Goal: Ask a question

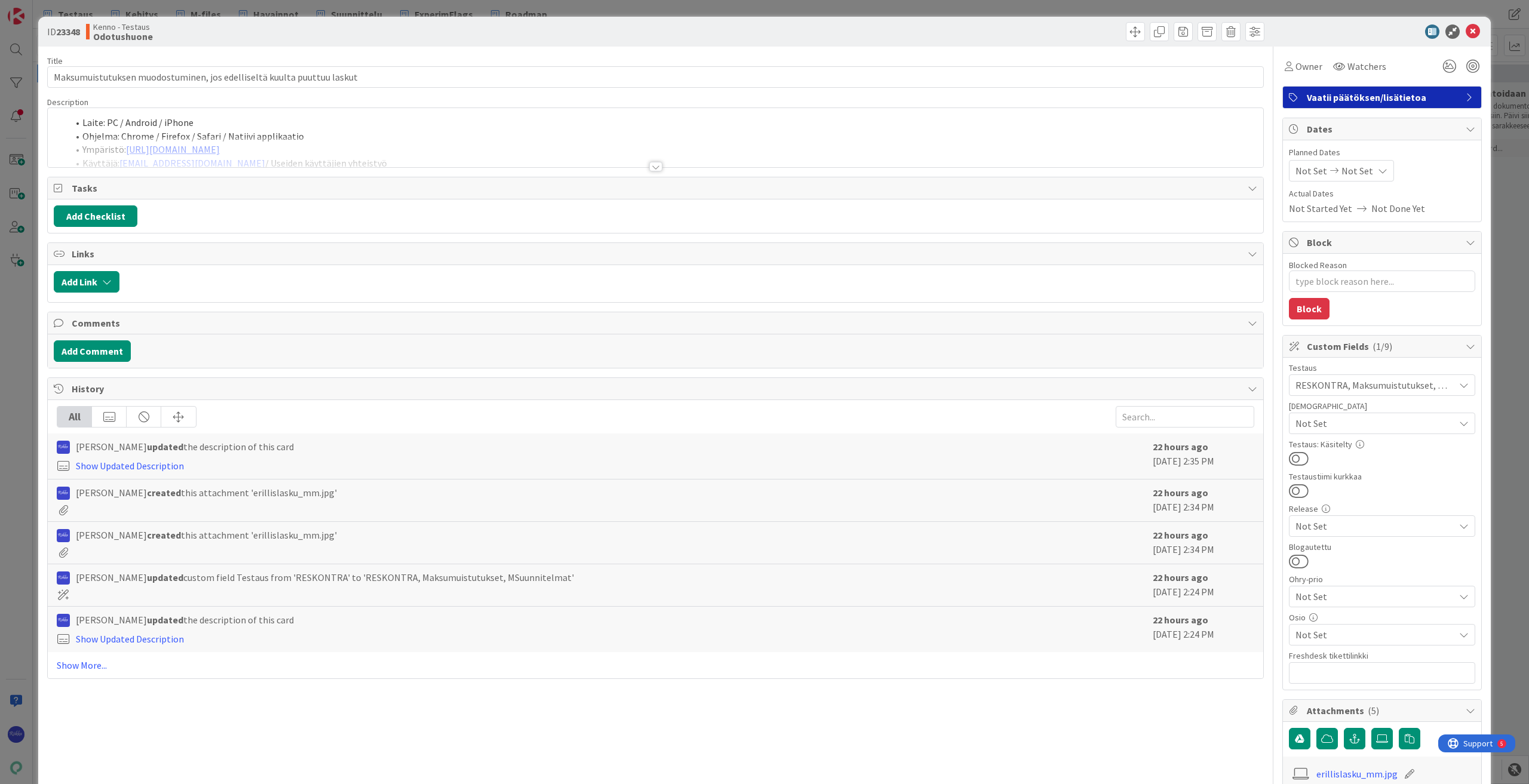
click at [652, 168] on div at bounding box center [656, 167] width 13 height 10
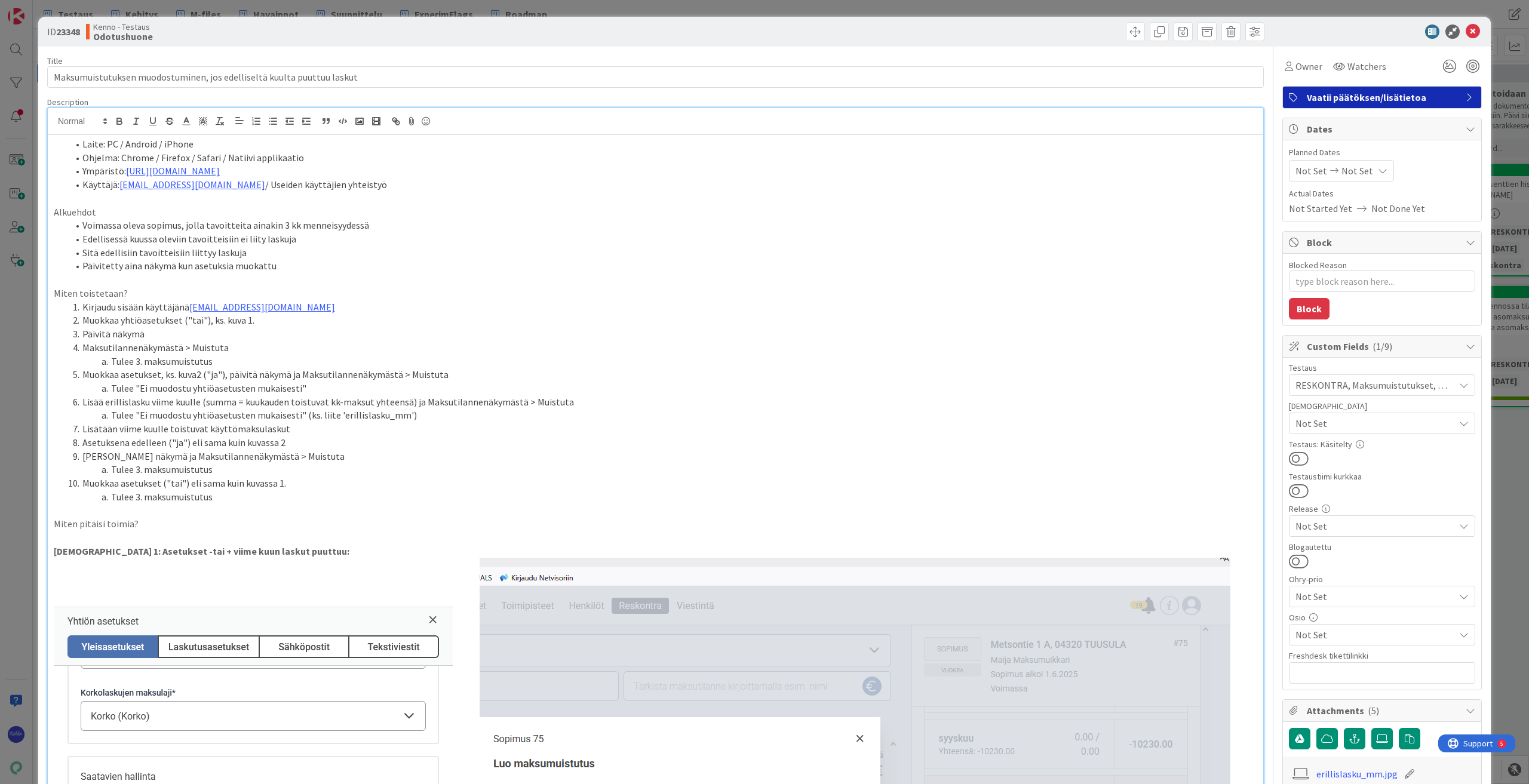
type textarea "x"
click at [1469, 27] on icon at bounding box center [1473, 32] width 15 height 15
